Goal: Task Accomplishment & Management: Use online tool/utility

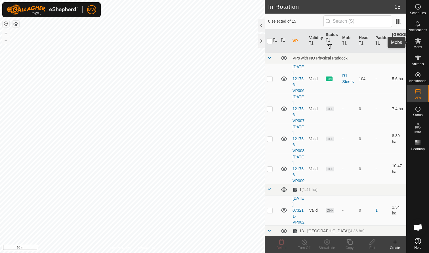
click at [420, 43] on icon at bounding box center [417, 40] width 7 height 7
checkbox input "false"
checkbox input "true"
click at [352, 246] on div "Copy" at bounding box center [349, 248] width 23 height 5
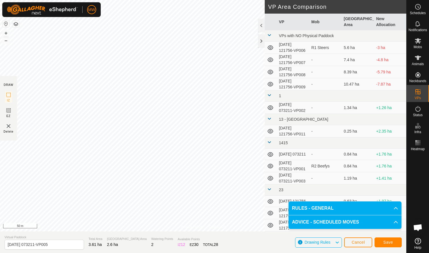
click at [396, 242] on button "Save" at bounding box center [387, 243] width 27 height 10
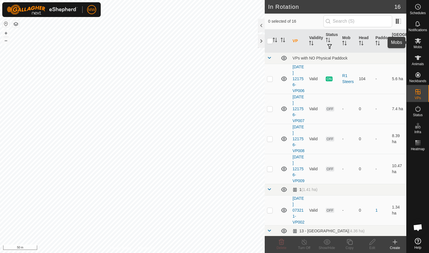
click at [418, 41] on icon at bounding box center [418, 40] width 6 height 5
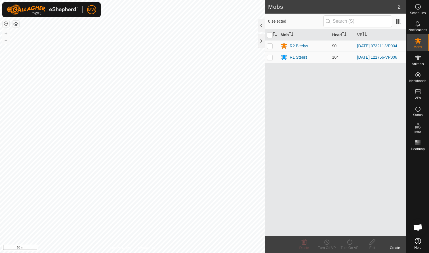
click at [269, 45] on p-checkbox at bounding box center [270, 46] width 6 height 5
checkbox input "true"
click at [350, 242] on icon at bounding box center [349, 242] width 7 height 7
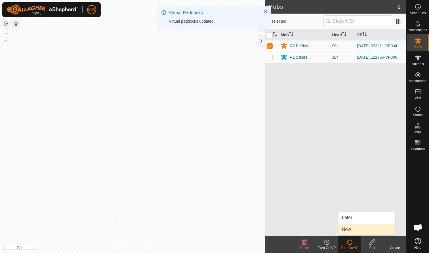
click at [348, 228] on link "Now" at bounding box center [366, 229] width 56 height 11
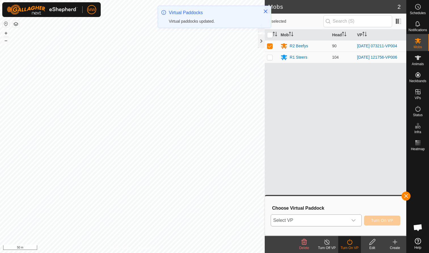
click at [354, 220] on icon "dropdown trigger" at bounding box center [353, 220] width 5 height 5
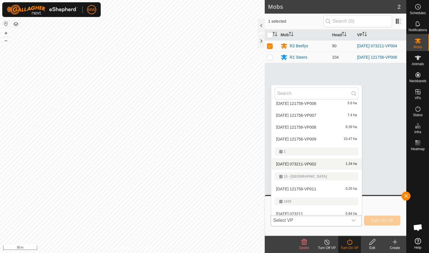
scroll to position [38, 0]
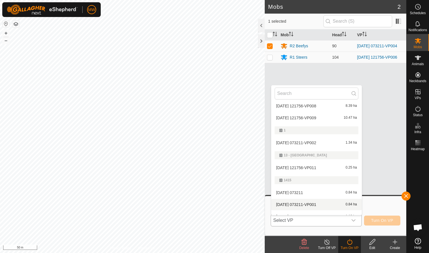
drag, startPoint x: 294, startPoint y: 202, endPoint x: 286, endPoint y: 210, distance: 11.2
click at [286, 210] on li "[DATE] 073211-VP001 0.84 ha" at bounding box center [316, 204] width 90 height 11
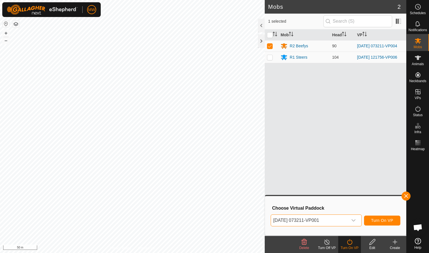
click at [353, 220] on icon "dropdown trigger" at bounding box center [353, 220] width 5 height 5
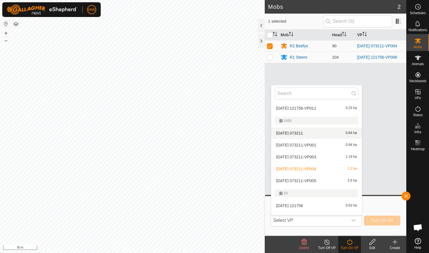
scroll to position [98, 0]
click at [309, 181] on li "[DATE] 073211-VP005 2.6 ha" at bounding box center [316, 180] width 90 height 11
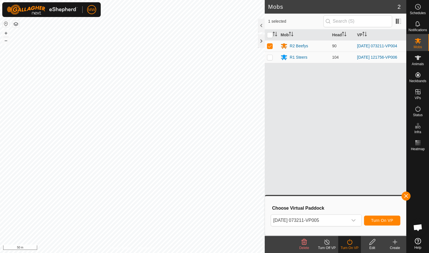
click at [384, 221] on span "Turn On VP" at bounding box center [382, 220] width 22 height 5
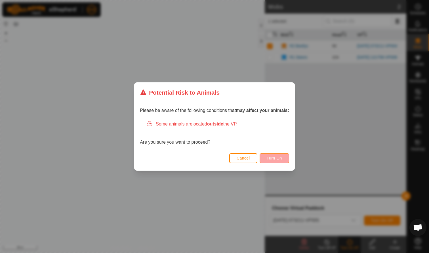
click at [274, 157] on span "Turn On" at bounding box center [274, 158] width 15 height 5
